Goal: Information Seeking & Learning: Find specific fact

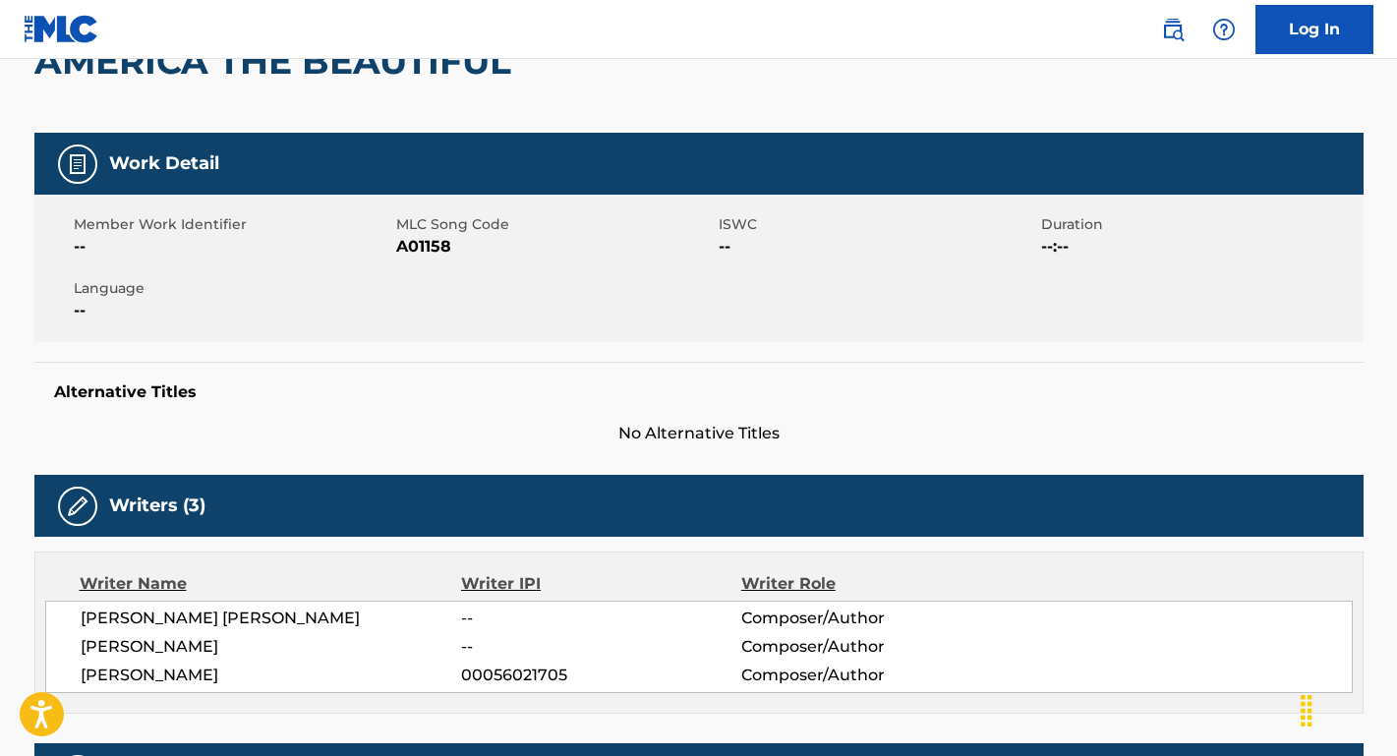
scroll to position [165, 0]
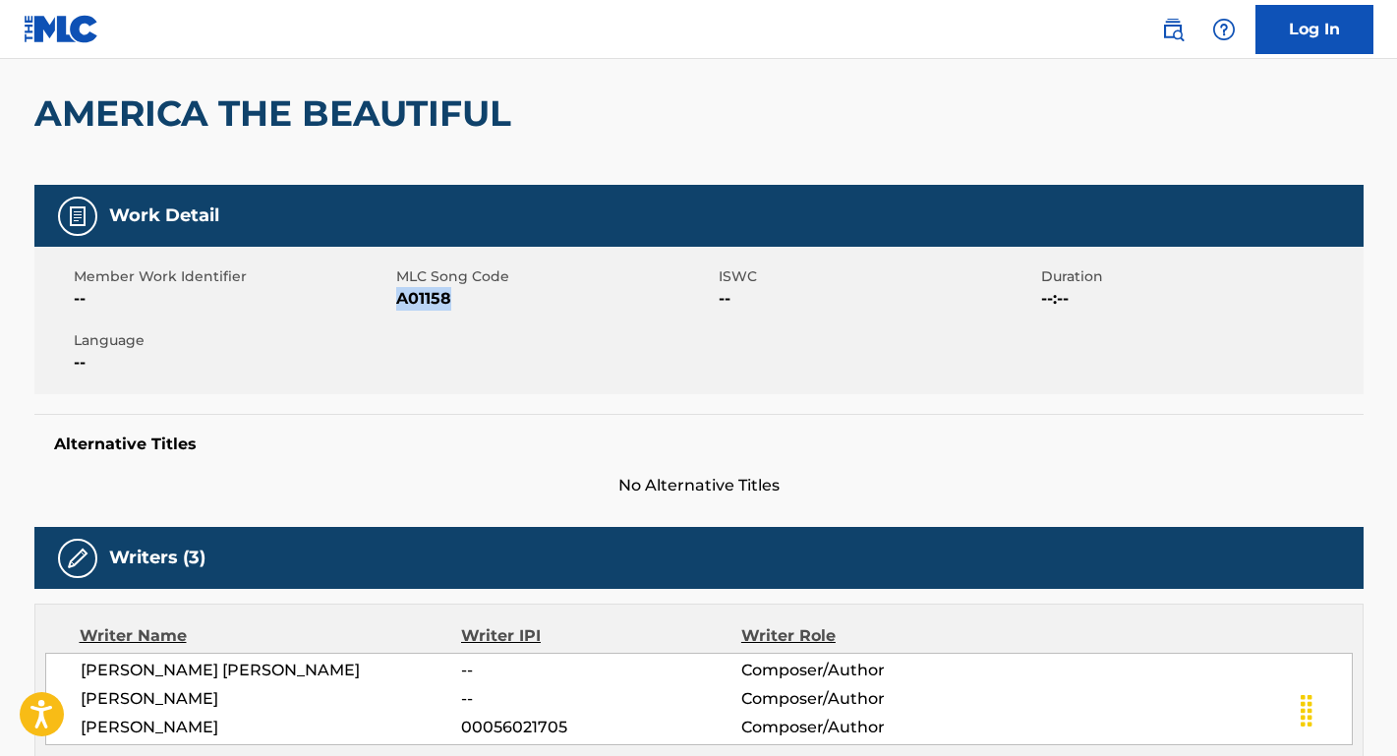
drag, startPoint x: 490, startPoint y: 296, endPoint x: 399, endPoint y: 296, distance: 90.5
click at [399, 296] on span "A01158" at bounding box center [555, 299] width 318 height 24
copy span "A01158"
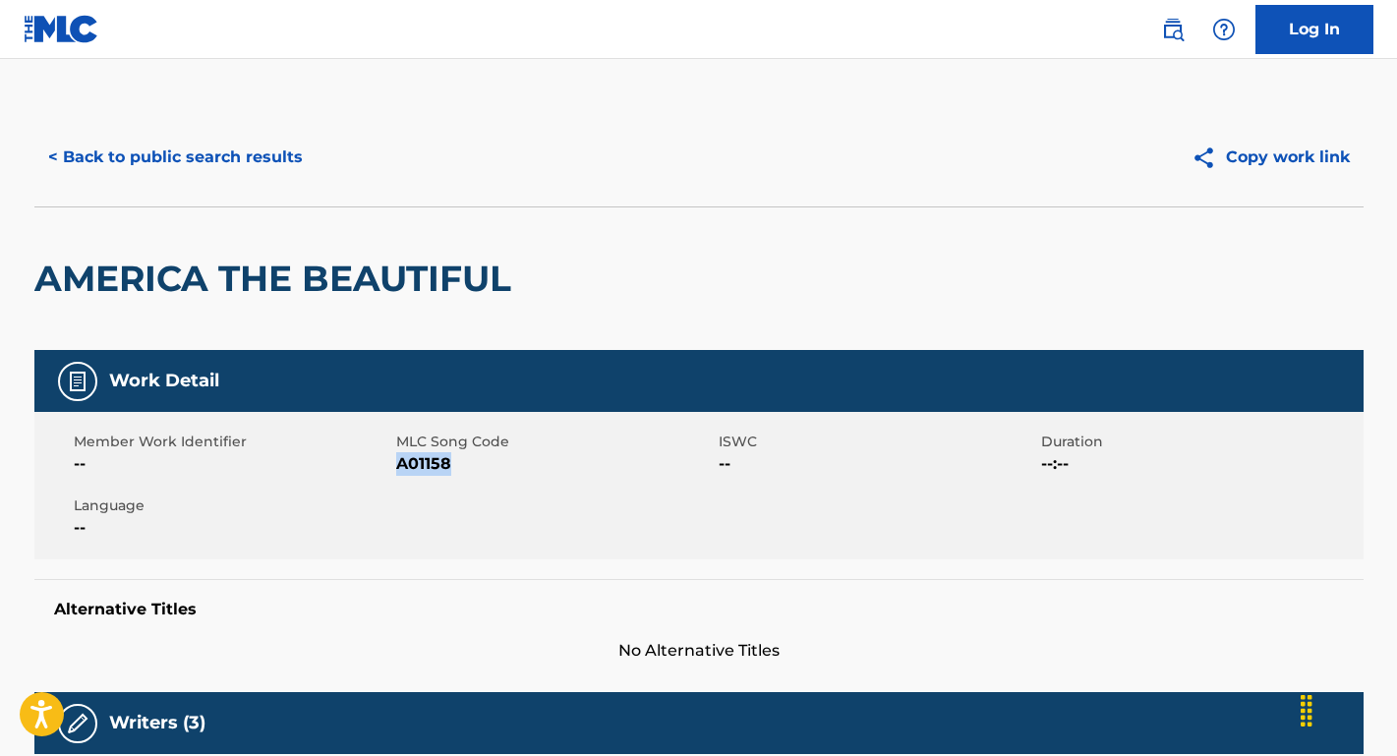
click at [265, 163] on button "< Back to public search results" at bounding box center [175, 157] width 282 height 49
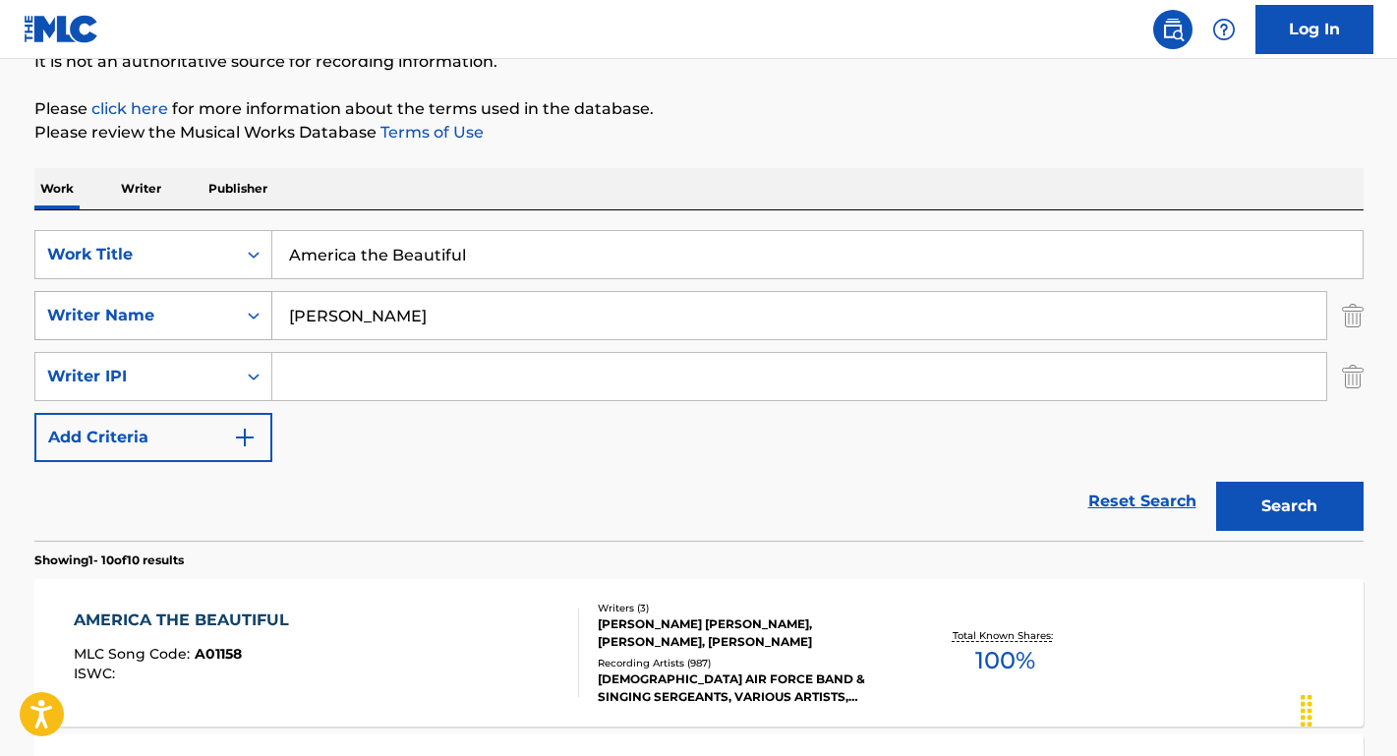
drag, startPoint x: 442, startPoint y: 313, endPoint x: 252, endPoint y: 310, distance: 190.8
click at [252, 310] on div "SearchWithCriteria17e8a680-bd38-46a0-8538-247db8b0ef79 Writer Name [PERSON_NAME]" at bounding box center [698, 315] width 1329 height 49
paste input "[PERSON_NAME]"
type input "[PERSON_NAME]"
click at [1289, 506] on button "Search" at bounding box center [1289, 506] width 147 height 49
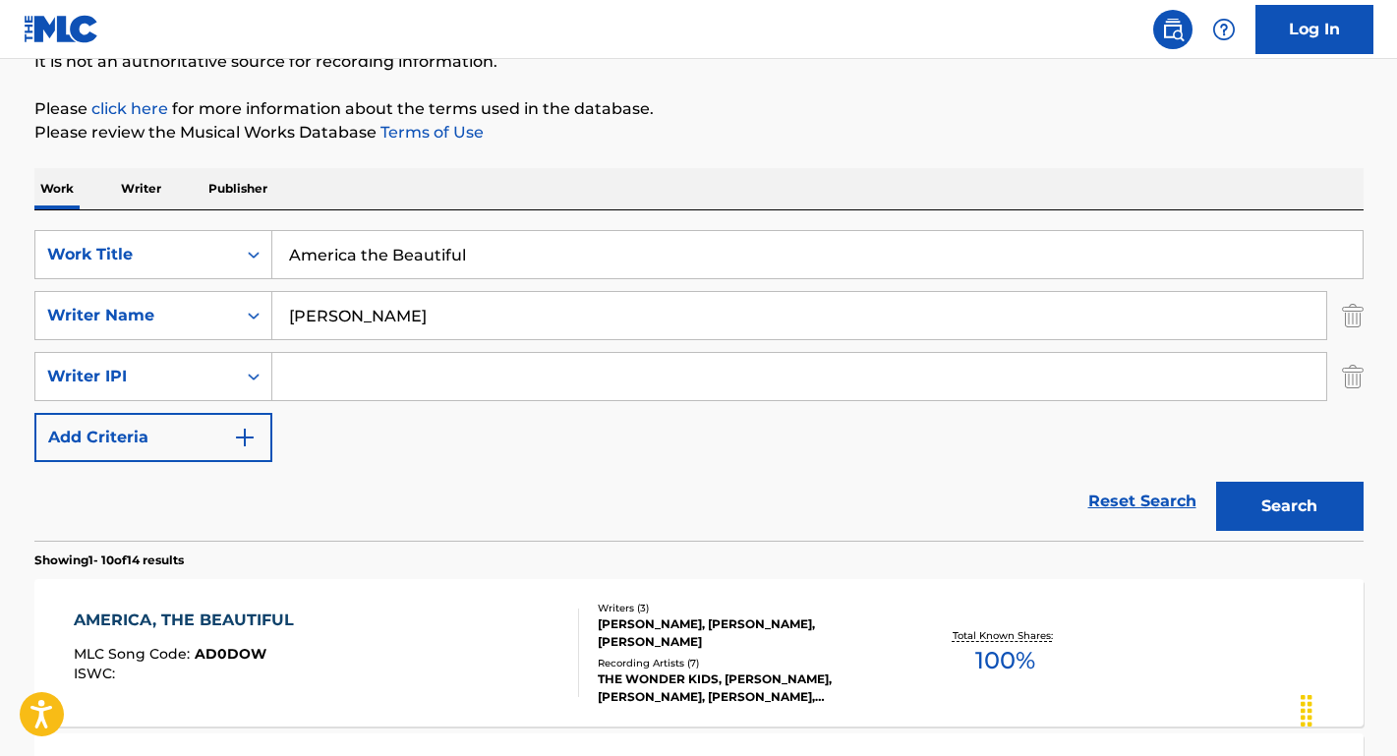
click at [174, 617] on div "AMERICA, THE BEAUTIFUL" at bounding box center [189, 621] width 230 height 24
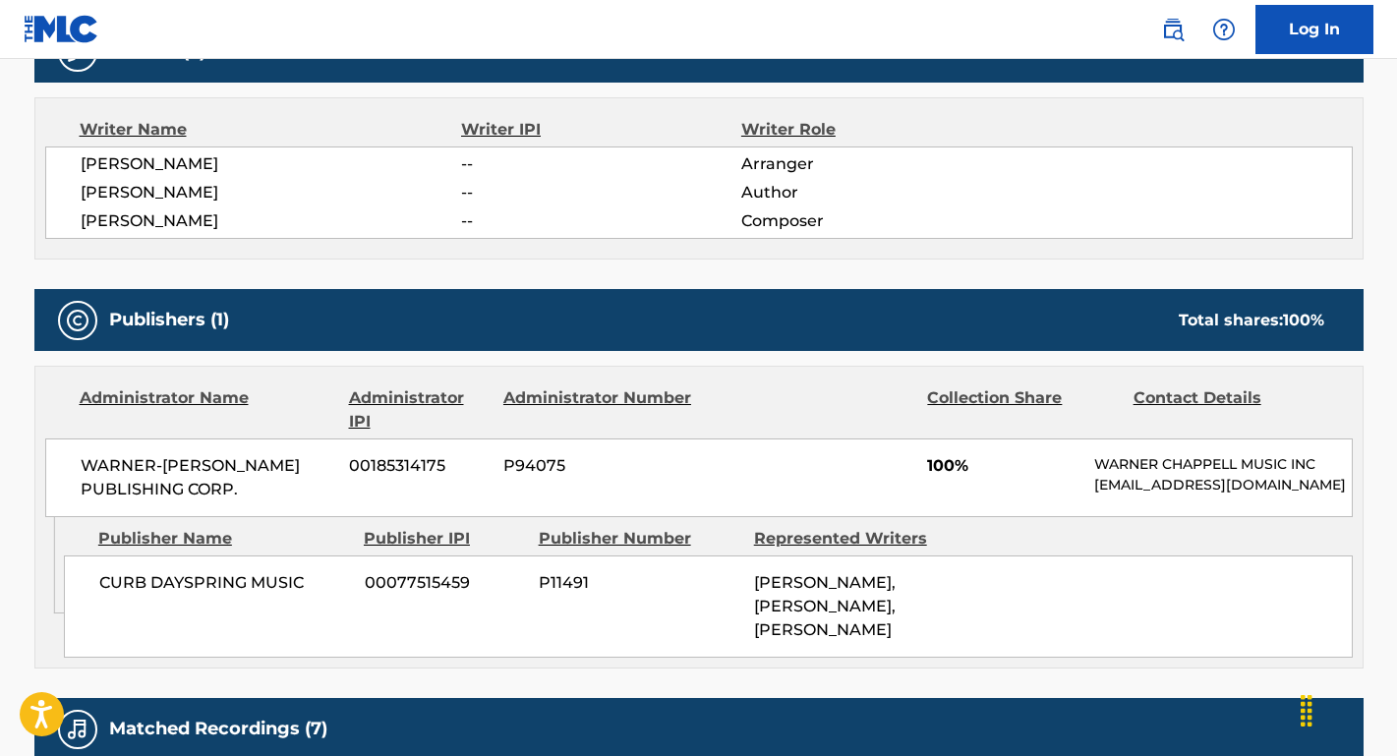
scroll to position [487, 0]
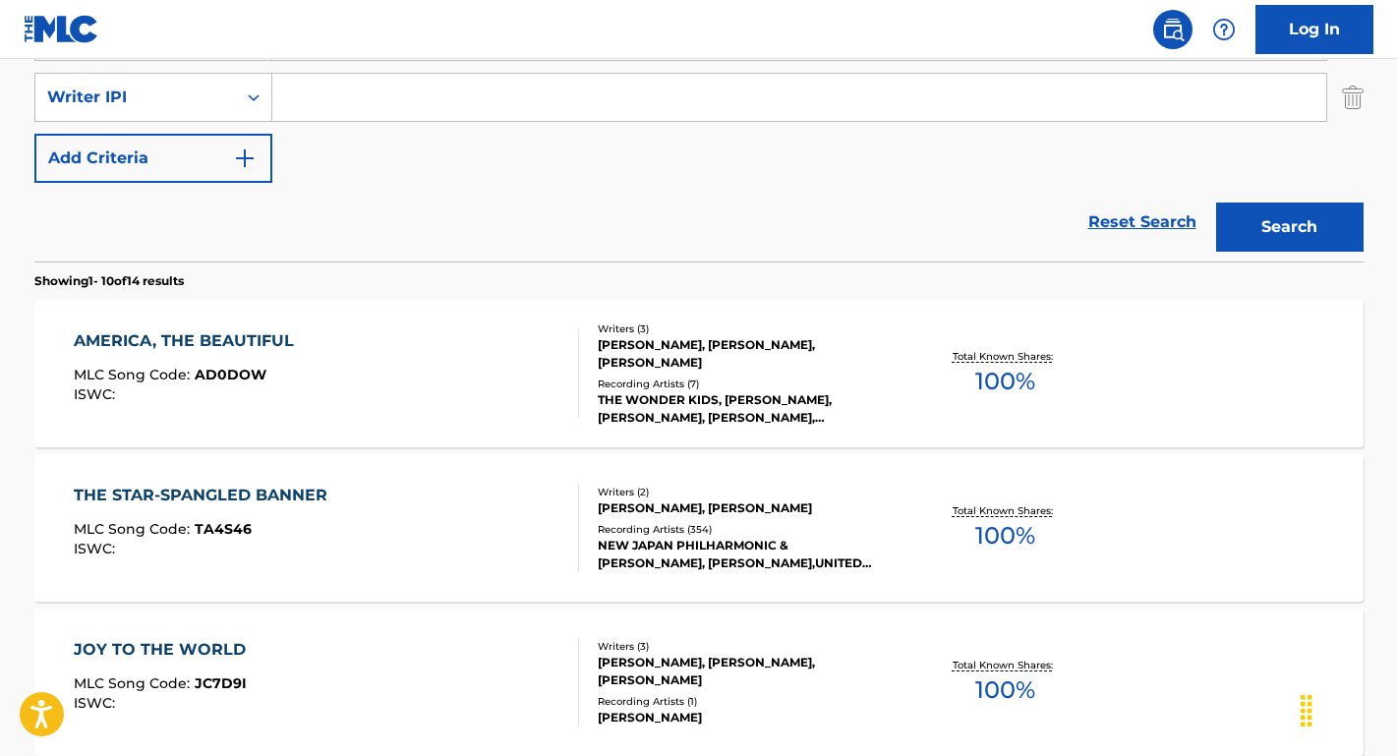
scroll to position [207, 0]
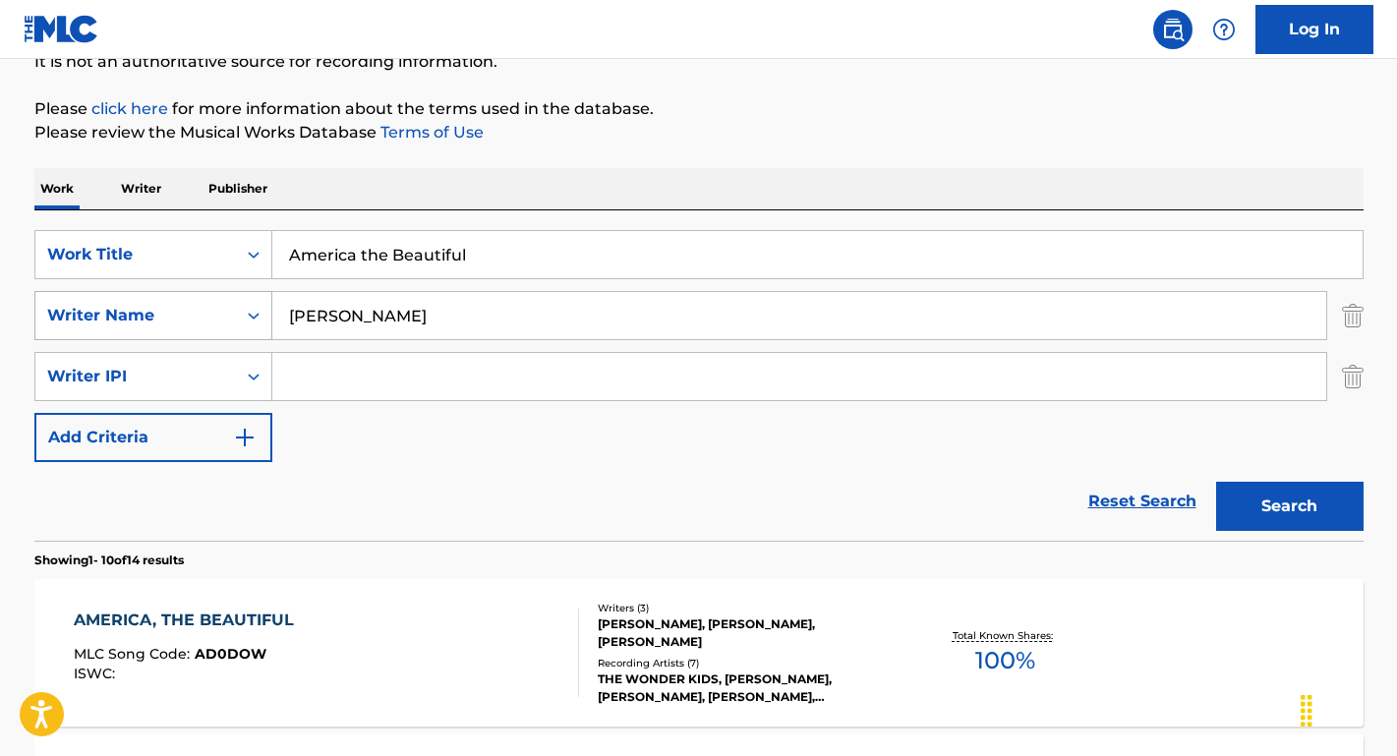
drag, startPoint x: 450, startPoint y: 328, endPoint x: 233, endPoint y: 321, distance: 217.5
click at [234, 321] on div "SearchWithCriteria17e8a680-bd38-46a0-8538-247db8b0ef79 Writer Name [PERSON_NAME]" at bounding box center [698, 315] width 1329 height 49
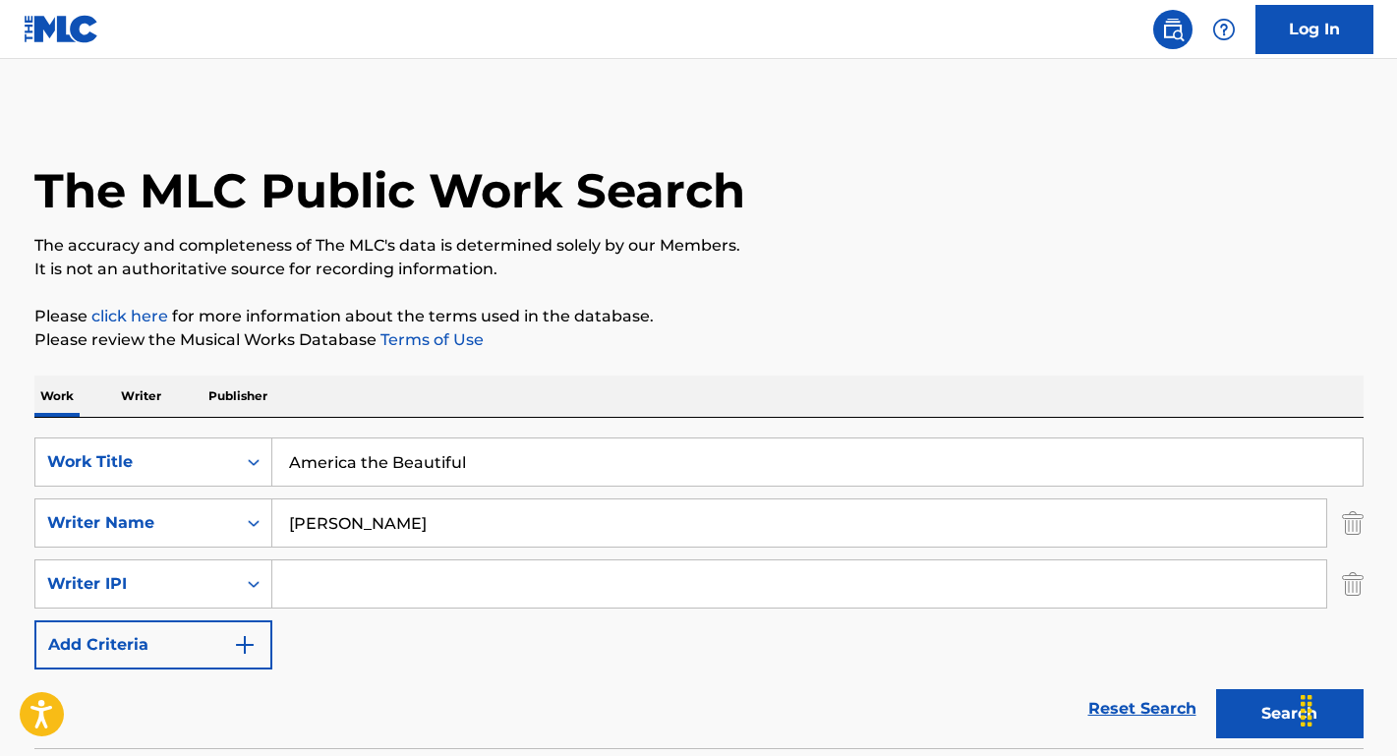
scroll to position [0, 0]
type input "elvis"
click at [1289, 714] on button "Search" at bounding box center [1289, 713] width 147 height 49
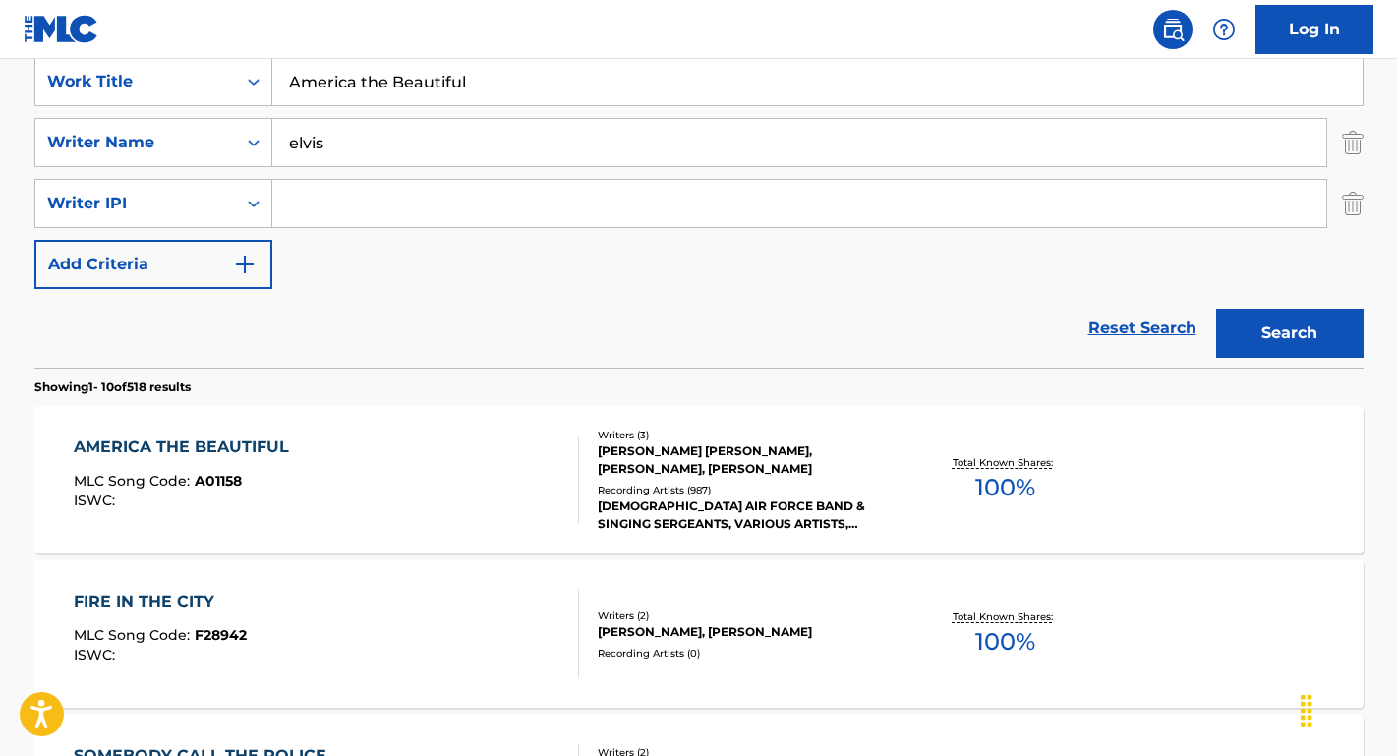
scroll to position [391, 0]
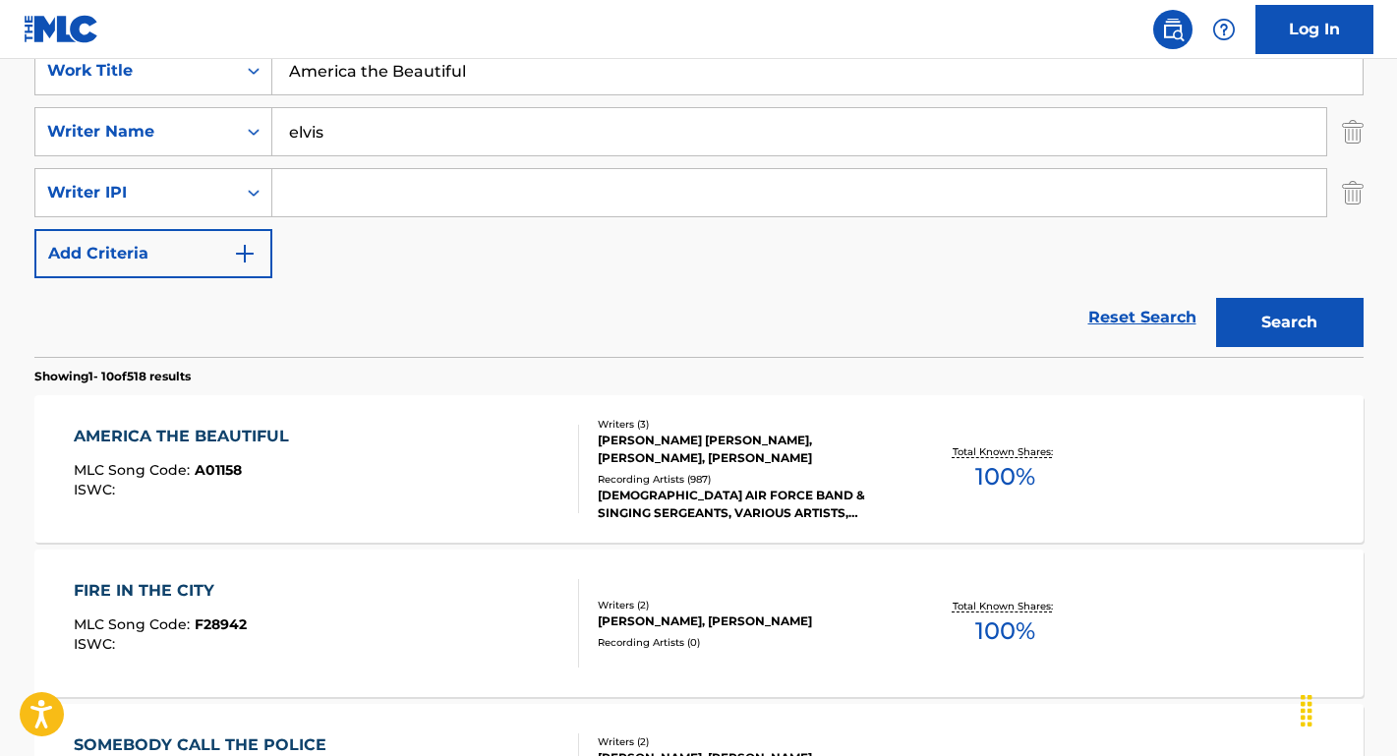
click at [247, 439] on div "AMERICA THE BEAUTIFUL" at bounding box center [186, 437] width 225 height 24
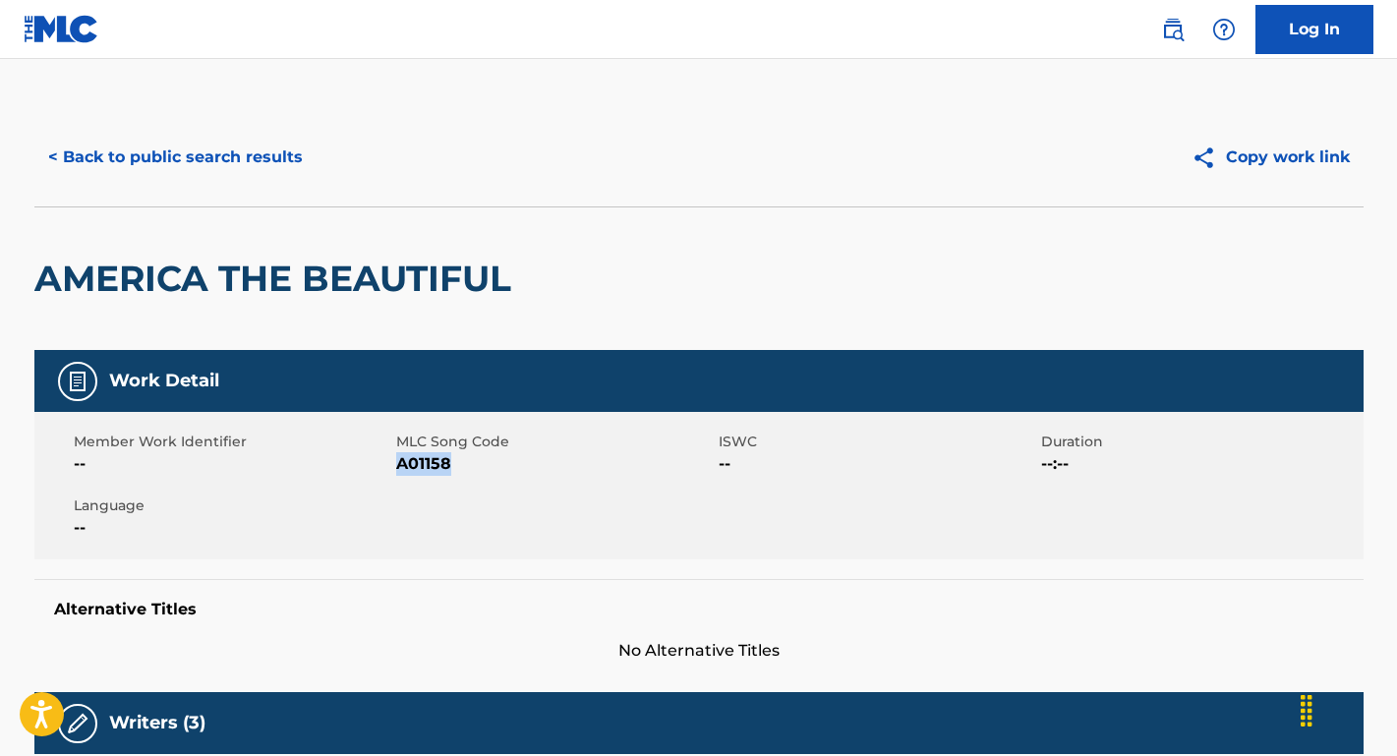
drag, startPoint x: 461, startPoint y: 466, endPoint x: 397, endPoint y: 464, distance: 63.9
click at [397, 464] on span "A01158" at bounding box center [555, 464] width 318 height 24
copy span "A01158"
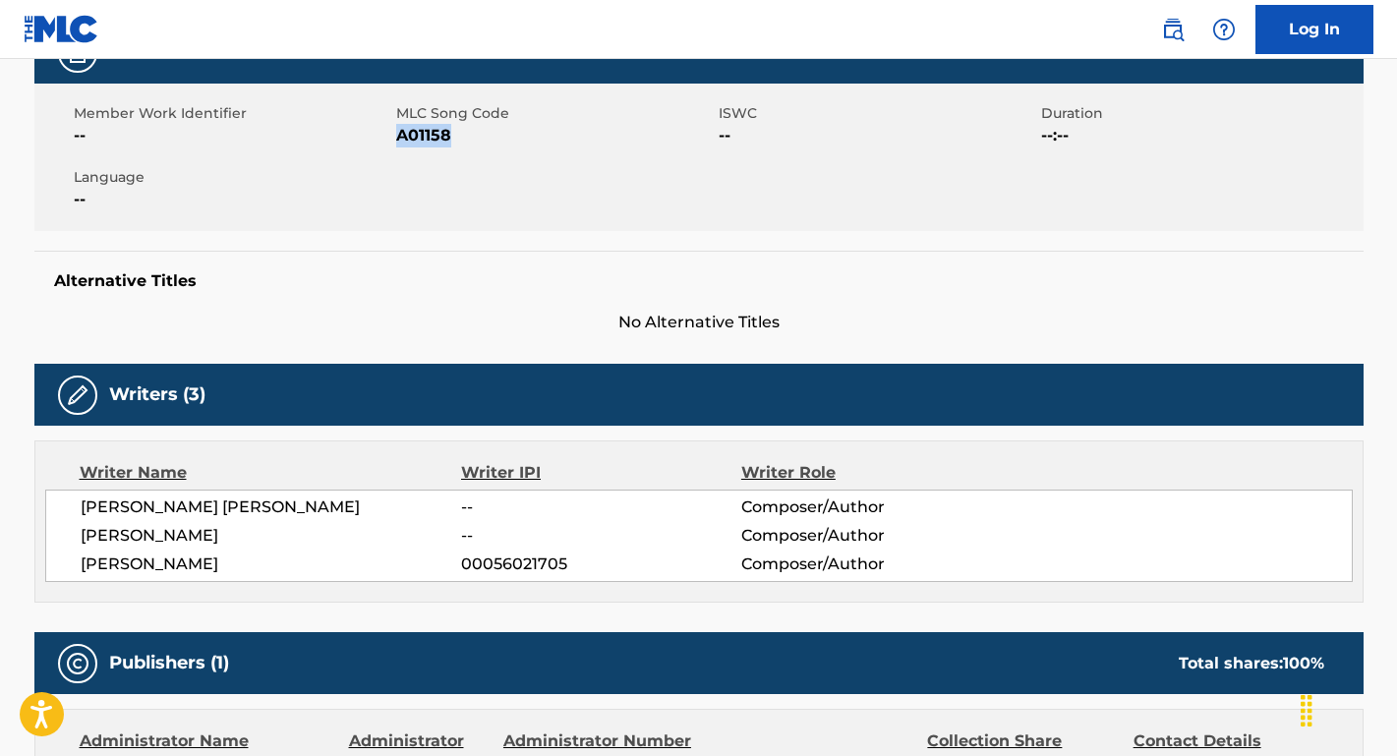
scroll to position [476, 0]
